Goal: Use online tool/utility: Utilize a website feature to perform a specific function

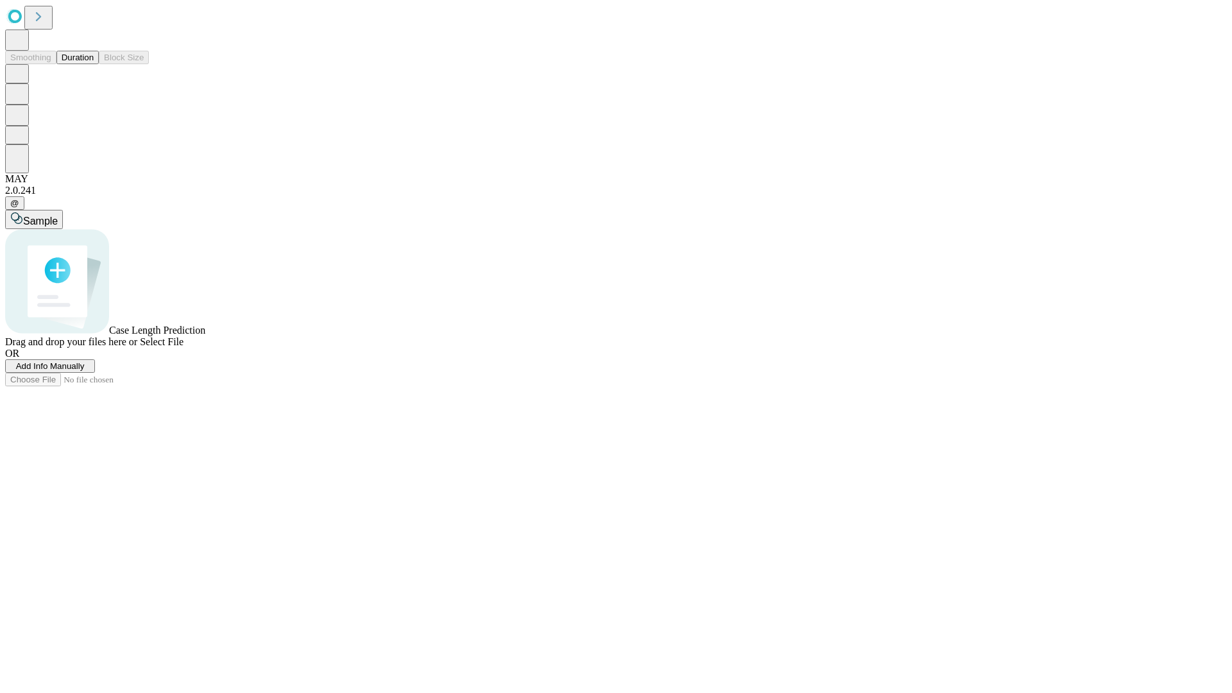
click at [85, 371] on span "Add Info Manually" at bounding box center [50, 366] width 69 height 10
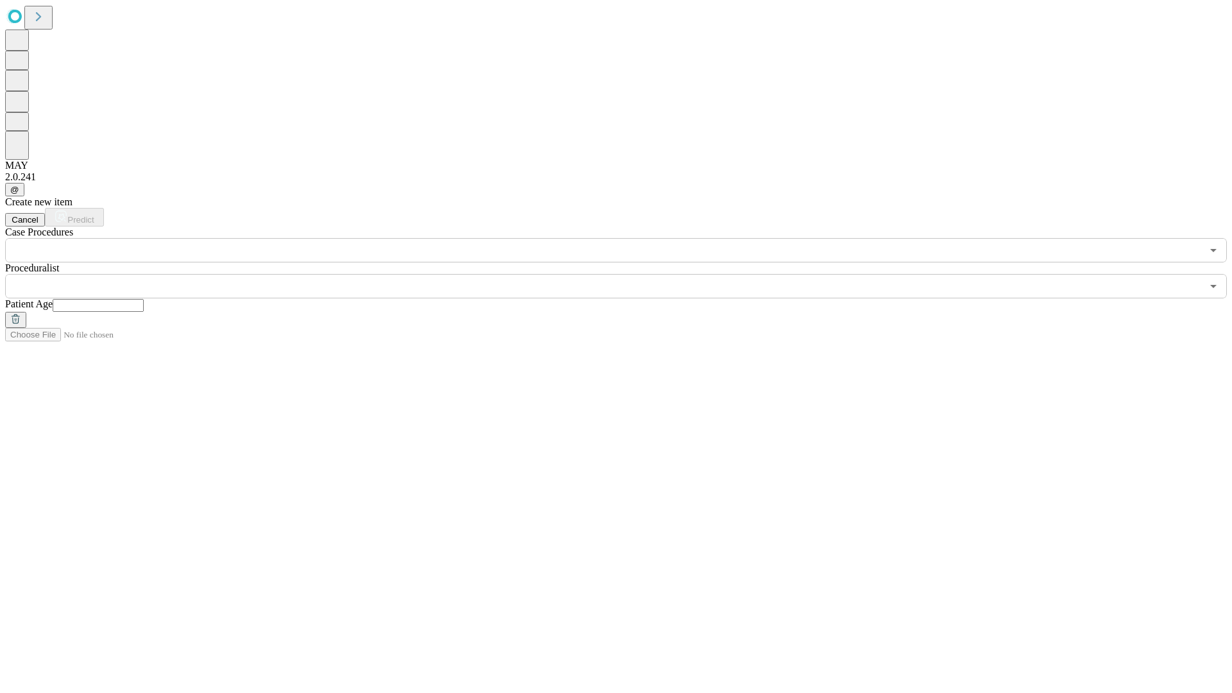
click at [144, 299] on input "text" at bounding box center [98, 305] width 91 height 13
type input "**"
click at [625, 274] on input "text" at bounding box center [603, 286] width 1197 height 24
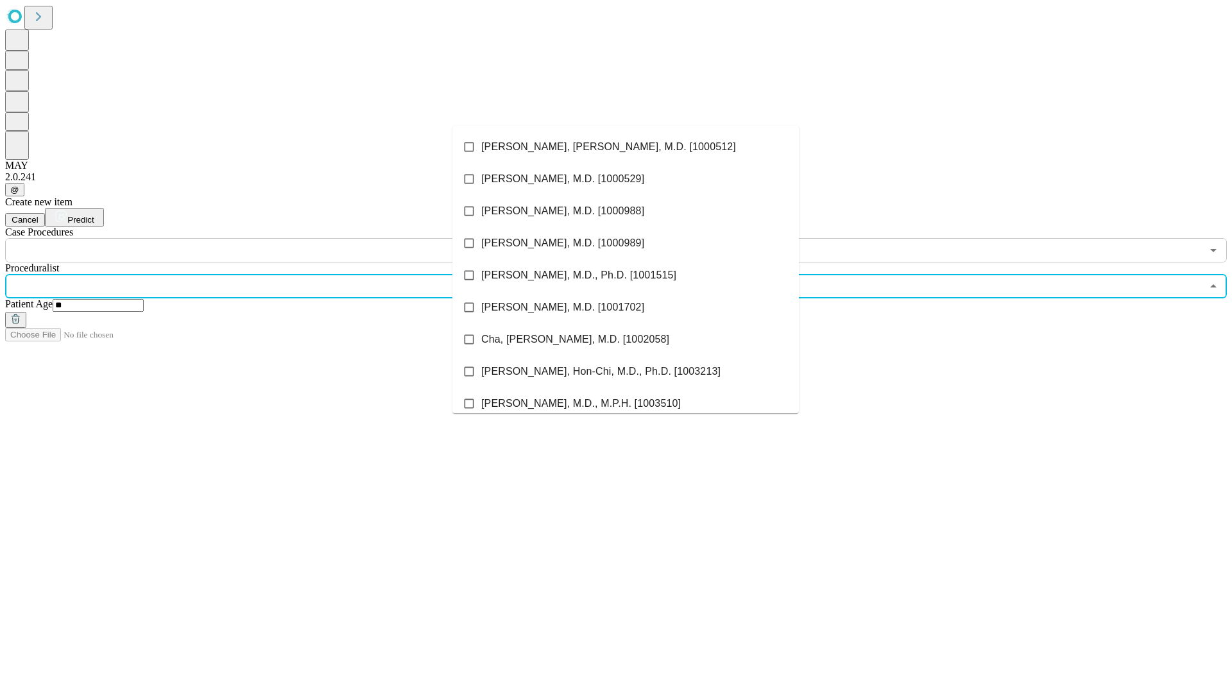
click at [626, 147] on li "[PERSON_NAME], [PERSON_NAME], M.D. [1000512]" at bounding box center [625, 147] width 347 height 32
click at [270, 238] on input "text" at bounding box center [603, 250] width 1197 height 24
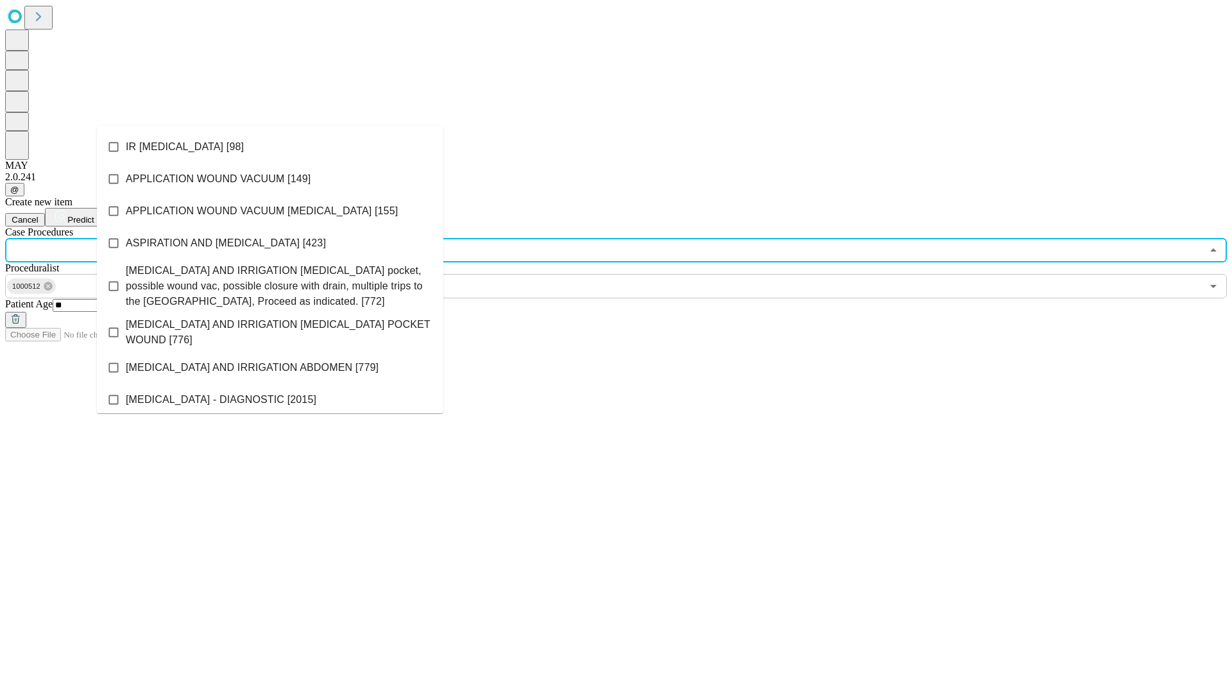
click at [270, 147] on li "IR [MEDICAL_DATA] [98]" at bounding box center [270, 147] width 347 height 32
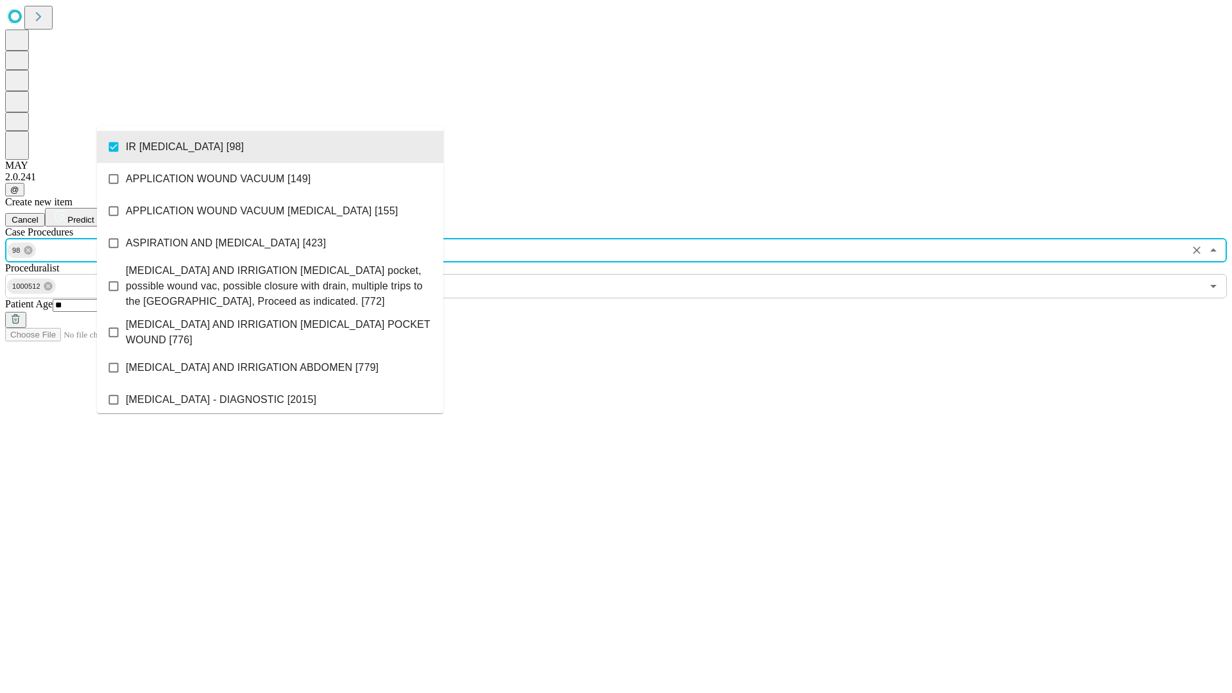
click at [94, 215] on span "Predict" at bounding box center [80, 220] width 26 height 10
